Goal: Task Accomplishment & Management: Use online tool/utility

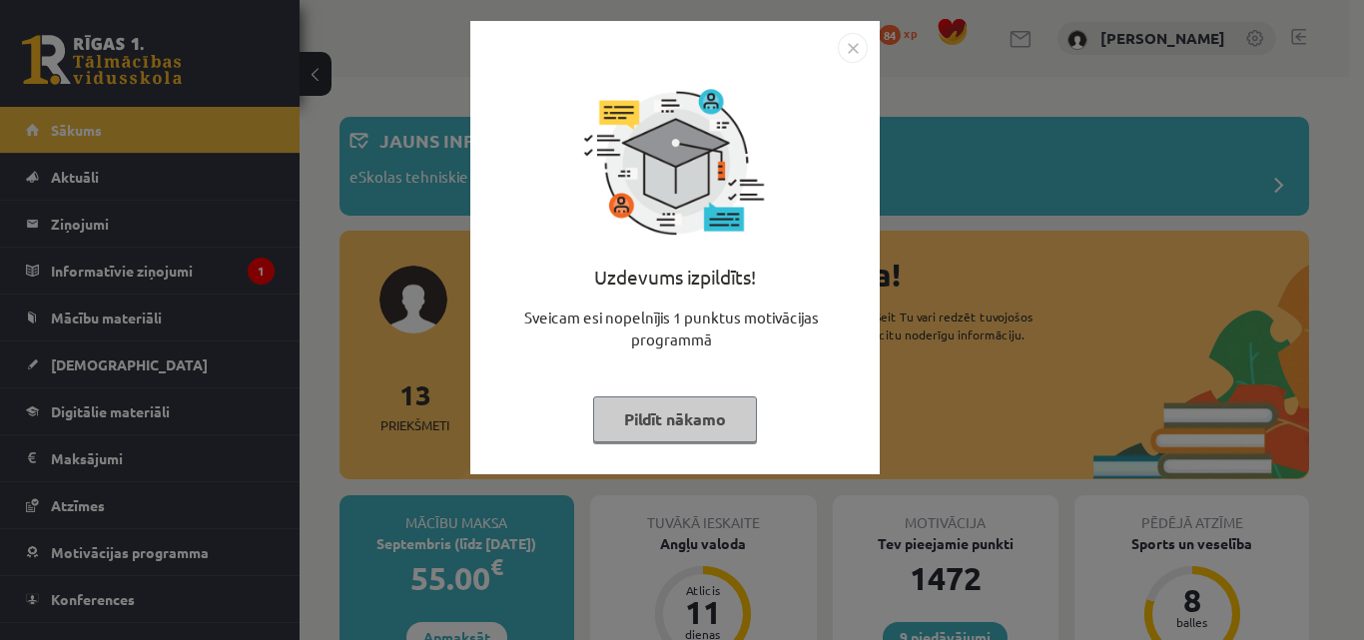
click at [724, 418] on button "Pildīt nākamo" at bounding box center [675, 419] width 164 height 46
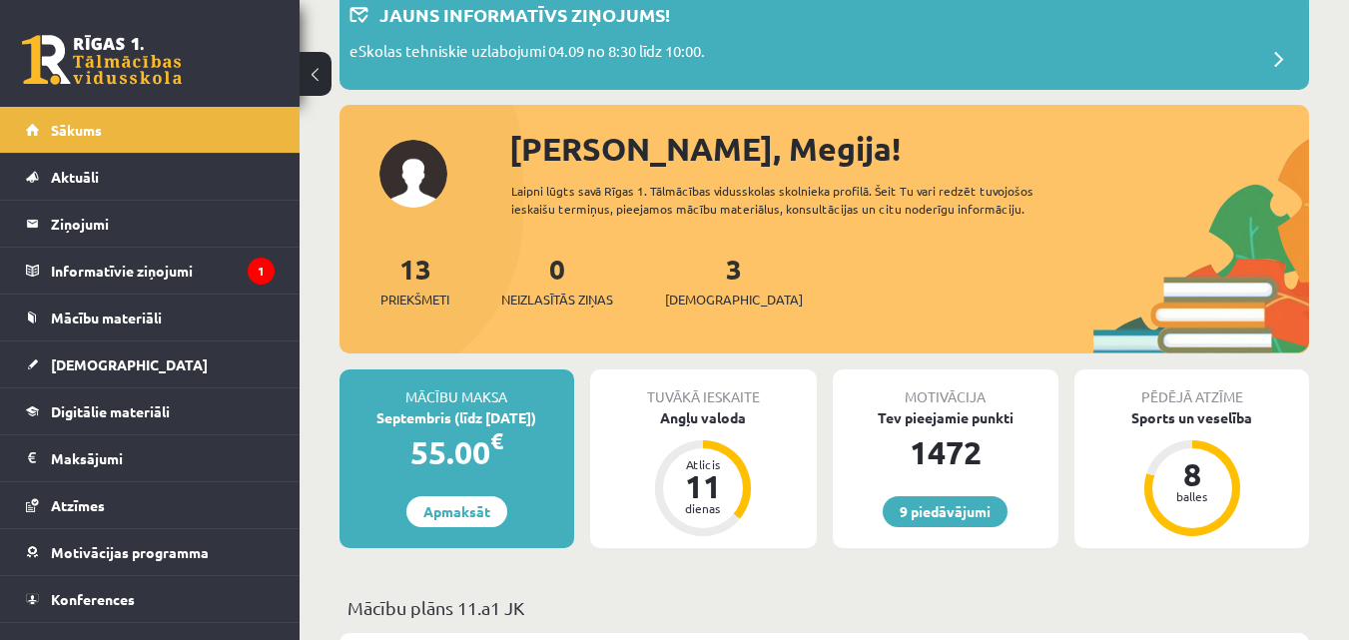
scroll to position [100, 0]
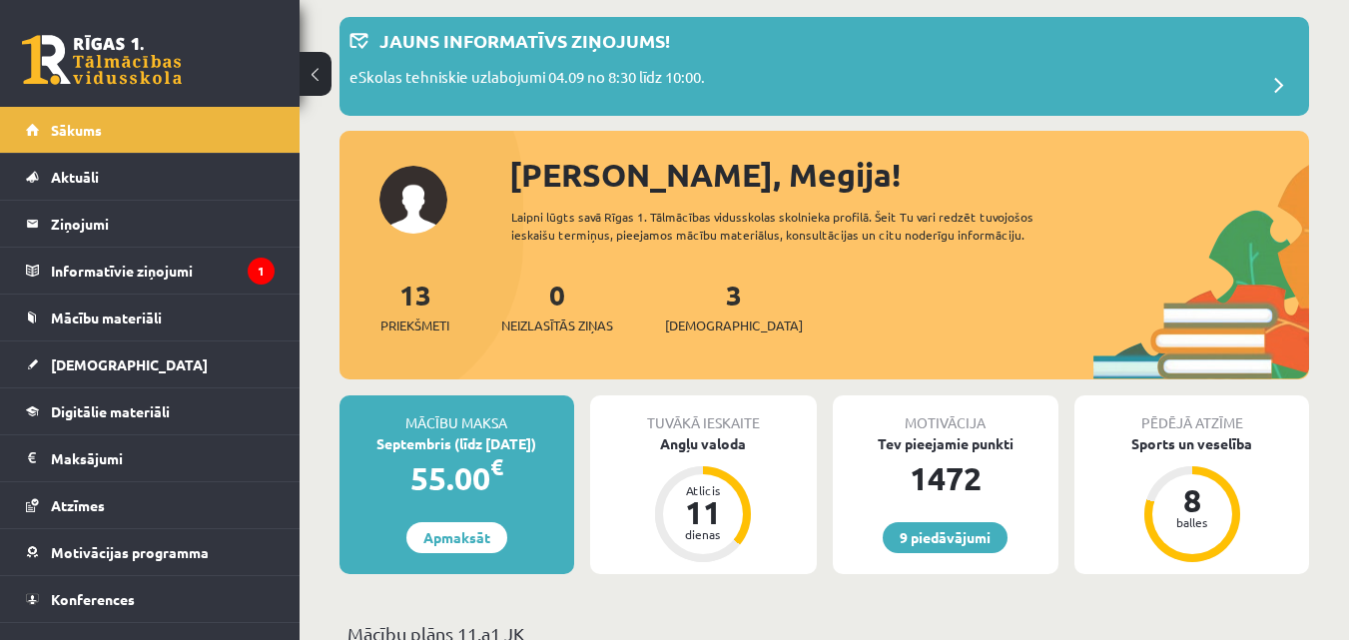
drag, startPoint x: 371, startPoint y: 380, endPoint x: 379, endPoint y: 358, distance: 23.4
drag, startPoint x: 379, startPoint y: 358, endPoint x: 319, endPoint y: 277, distance: 100.6
click at [202, 312] on link "Mācību materiāli" at bounding box center [150, 317] width 249 height 46
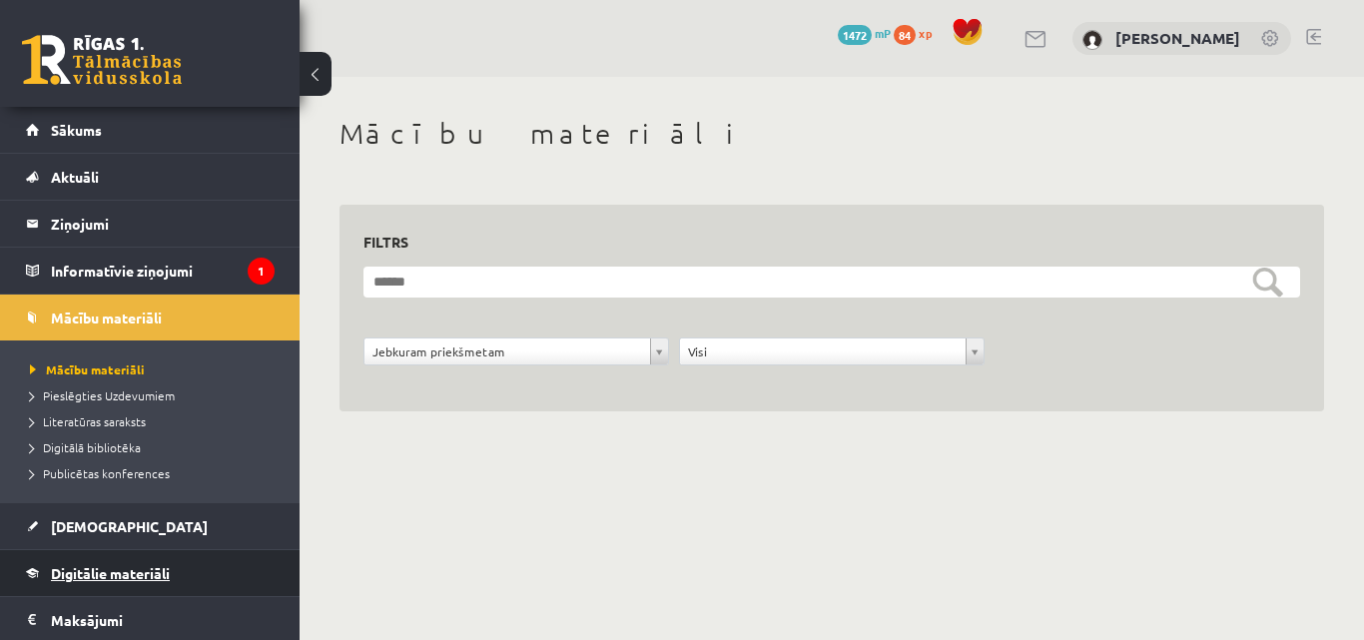
click at [152, 563] on link "Digitālie materiāli" at bounding box center [150, 573] width 249 height 46
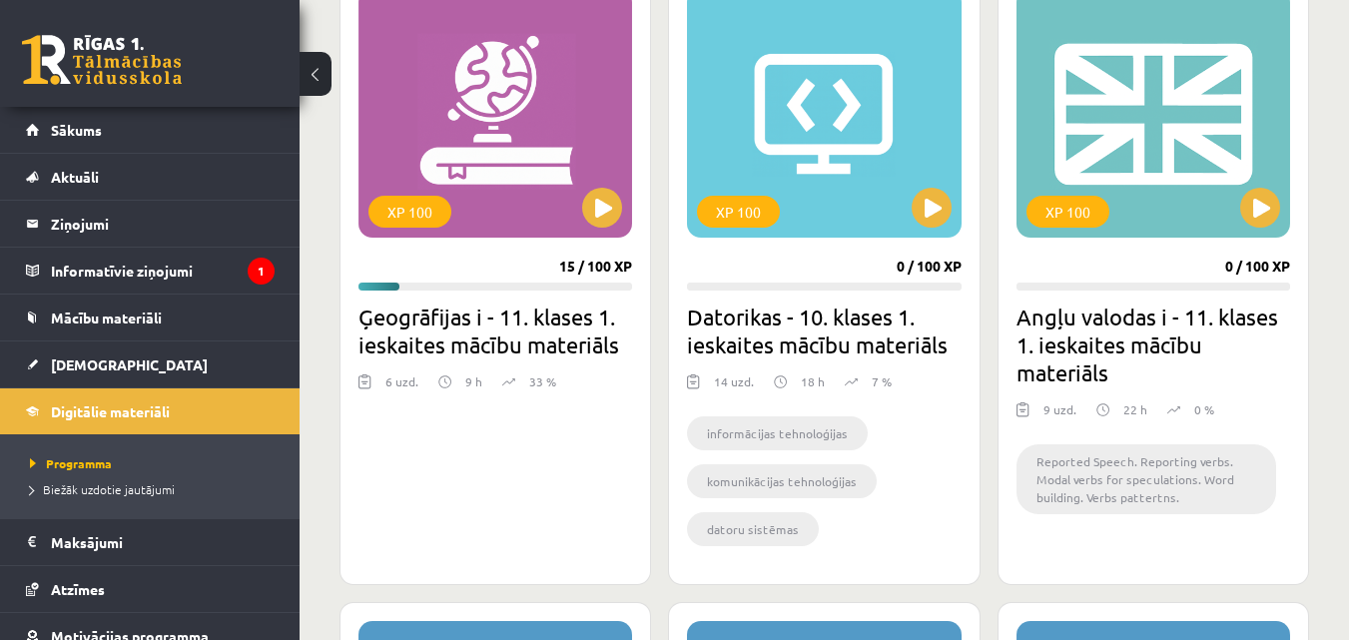
scroll to position [599, 0]
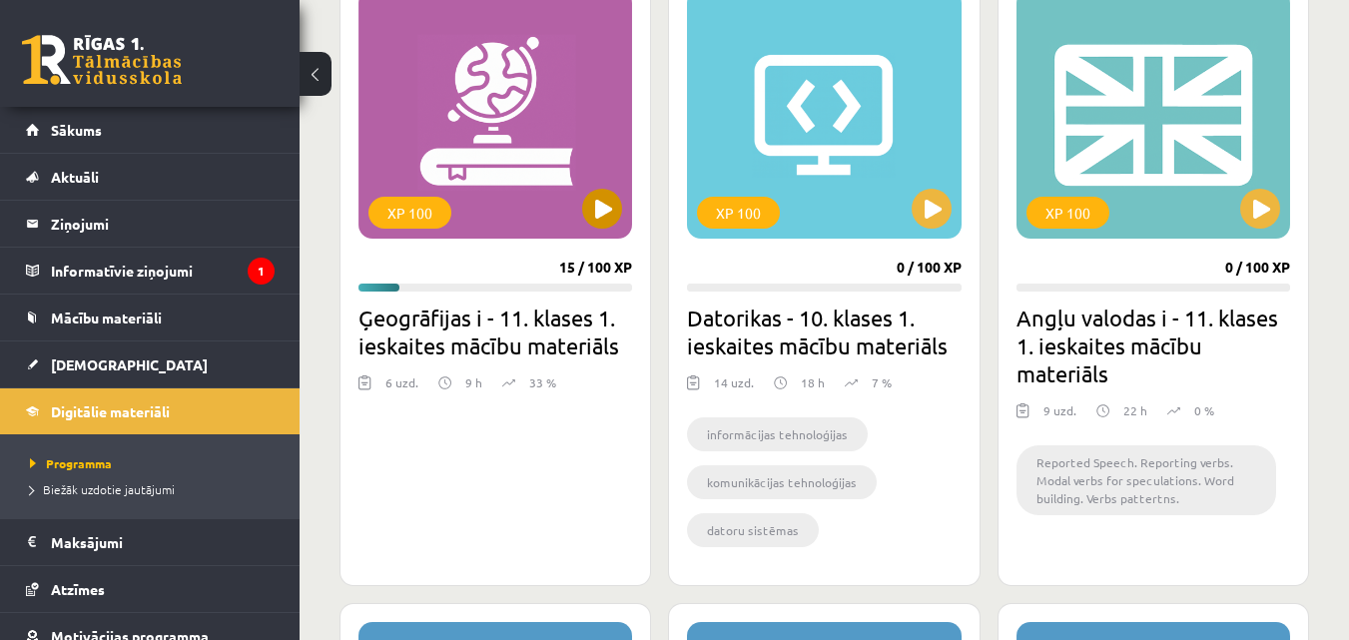
click at [596, 230] on div "XP 100" at bounding box center [494, 114] width 273 height 250
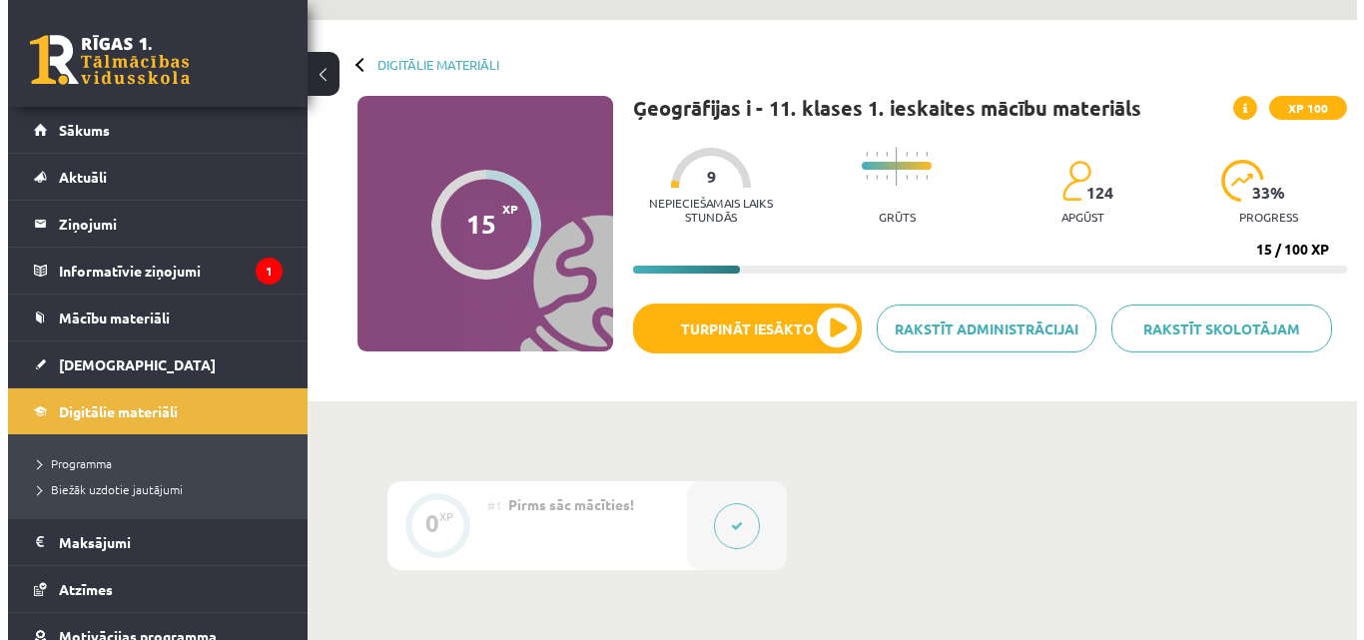
scroll to position [100, 0]
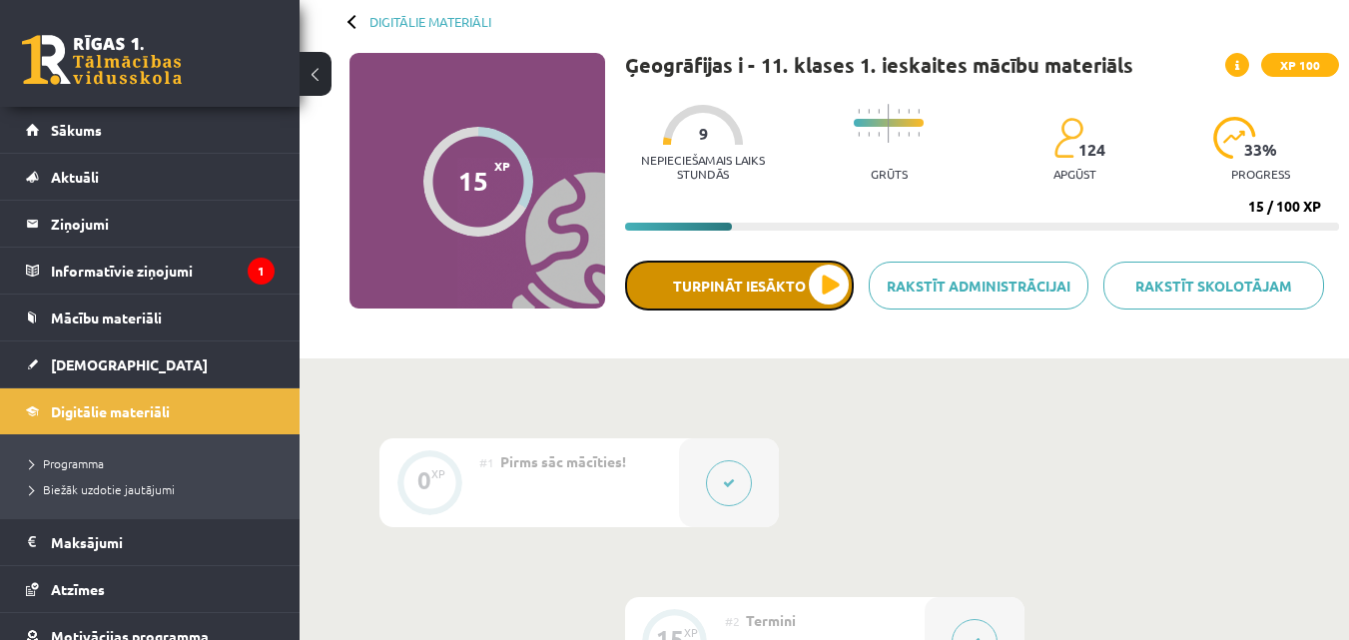
click at [748, 309] on button "Turpināt iesākto" at bounding box center [739, 286] width 229 height 50
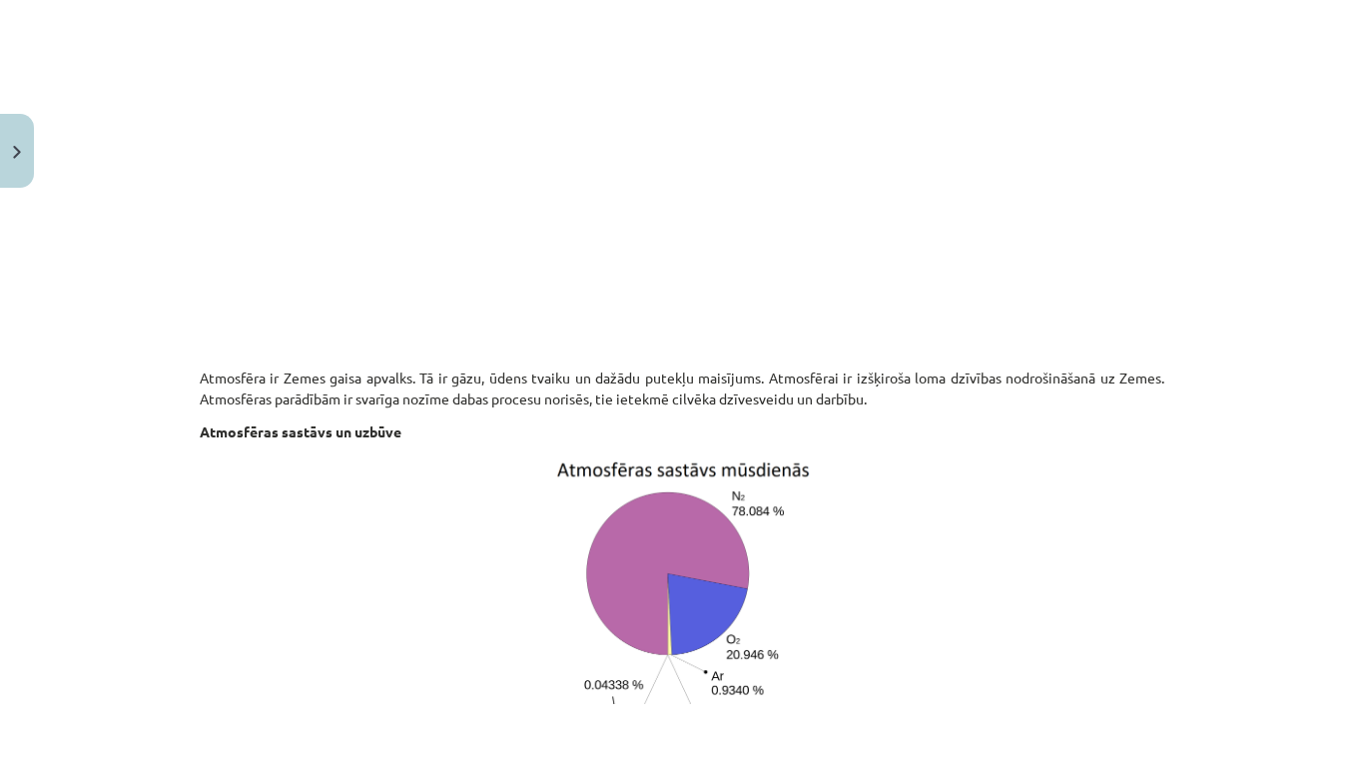
scroll to position [699, 0]
